Goal: Task Accomplishment & Management: Complete application form

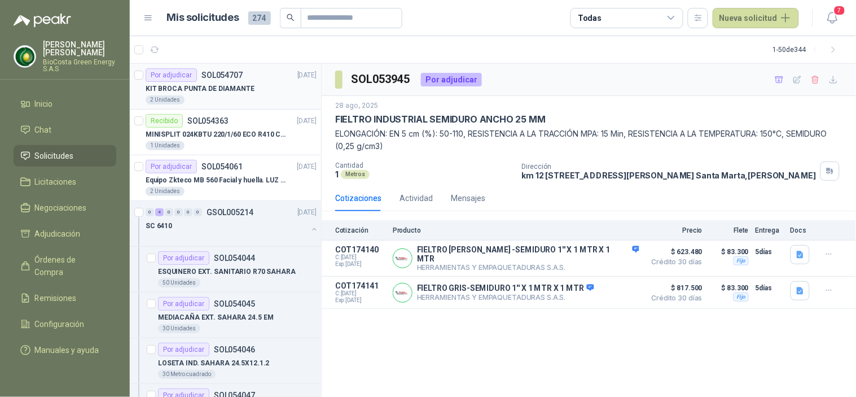
click at [205, 89] on p "KIT BROCA PUNTA DE DIAMANTE" at bounding box center [200, 88] width 109 height 11
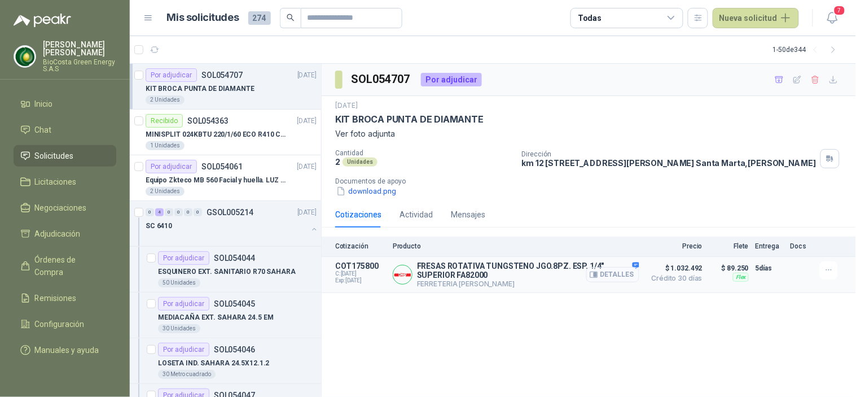
click at [607, 276] on button "Detalles" at bounding box center [612, 274] width 53 height 15
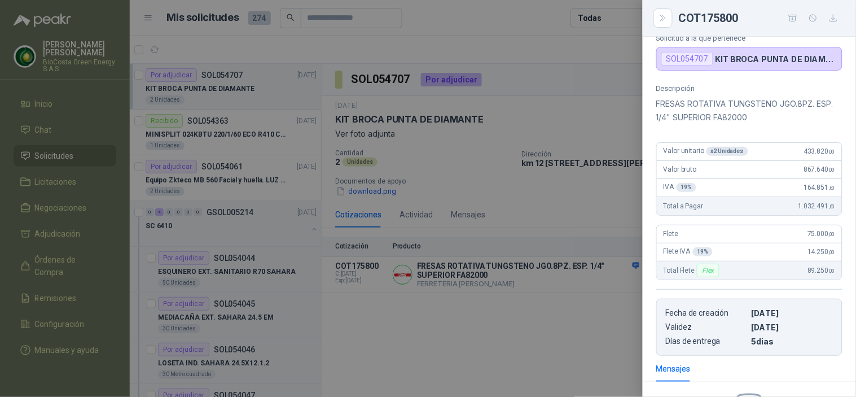
scroll to position [88, 0]
drag, startPoint x: 732, startPoint y: 117, endPoint x: 764, endPoint y: 119, distance: 32.8
click at [764, 119] on p "FRESAS ROTATIVA TUNGSTENO JGO.8PZ. ESP. 1/4" SUPERIOR FA82000" at bounding box center [749, 109] width 186 height 27
click at [763, 113] on p "FRESAS ROTATIVA TUNGSTENO JGO.8PZ. ESP. 1/4" SUPERIOR FA82000" at bounding box center [749, 109] width 186 height 27
click at [769, 115] on p "FRESAS ROTATIVA TUNGSTENO JGO.8PZ. ESP. 1/4" SUPERIOR FA82000" at bounding box center [749, 109] width 186 height 27
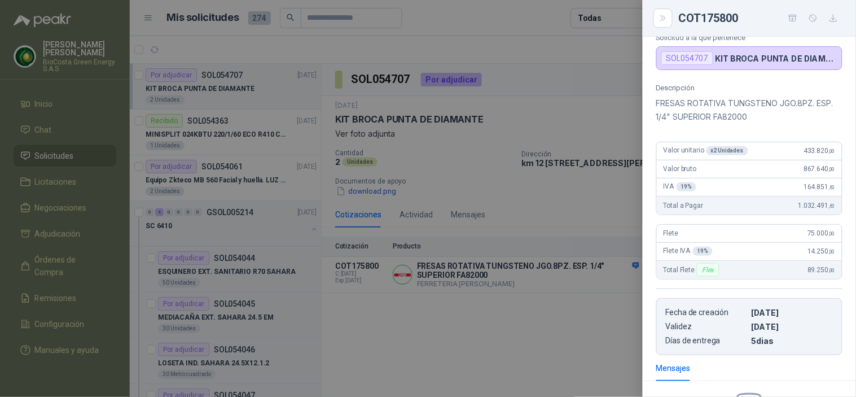
click at [761, 115] on p "FRESAS ROTATIVA TUNGSTENO JGO.8PZ. ESP. 1/4" SUPERIOR FA82000" at bounding box center [749, 109] width 186 height 27
copy p "FA82000"
